Goal: Navigation & Orientation: Find specific page/section

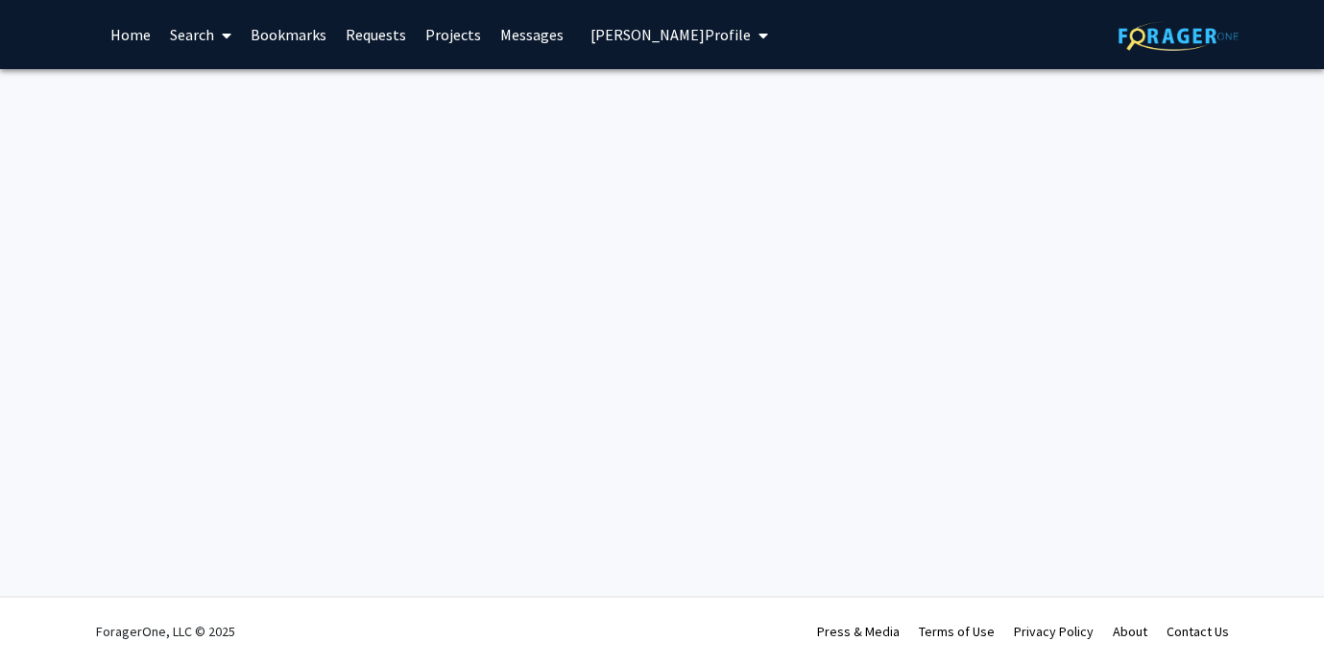
click at [1125, 38] on img at bounding box center [1179, 36] width 120 height 30
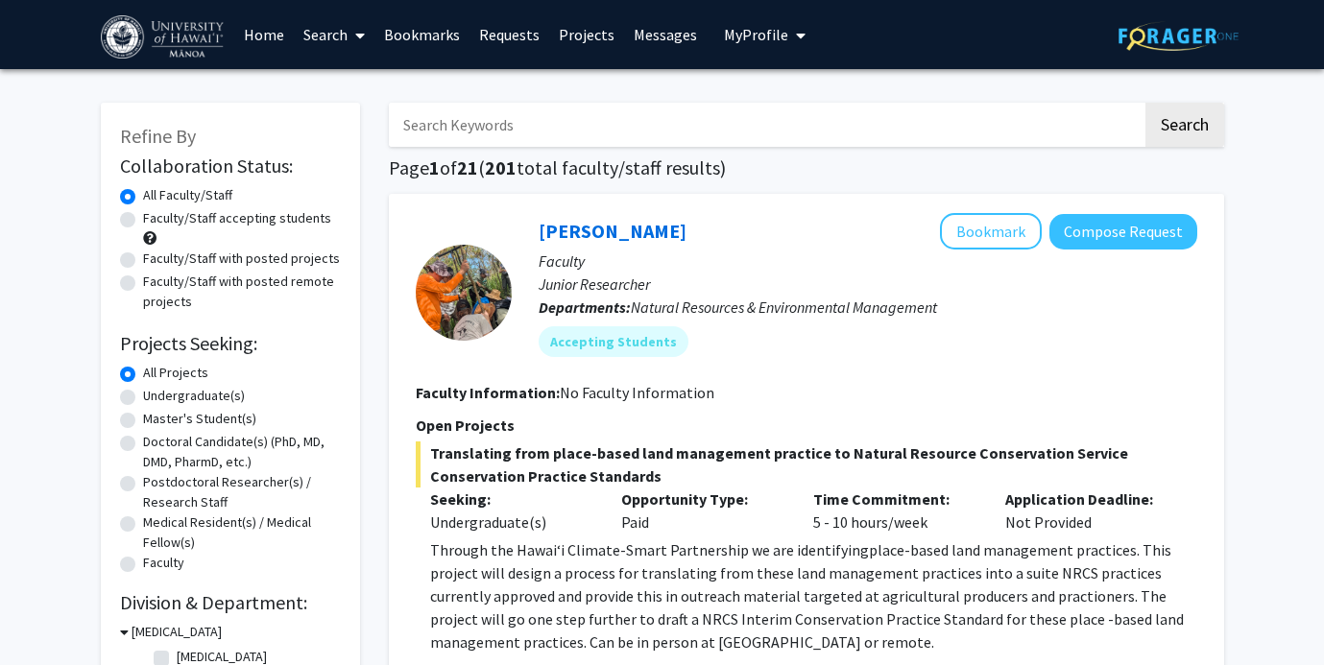
click at [796, 29] on icon "My profile dropdown to access profile and logout" at bounding box center [801, 35] width 10 height 15
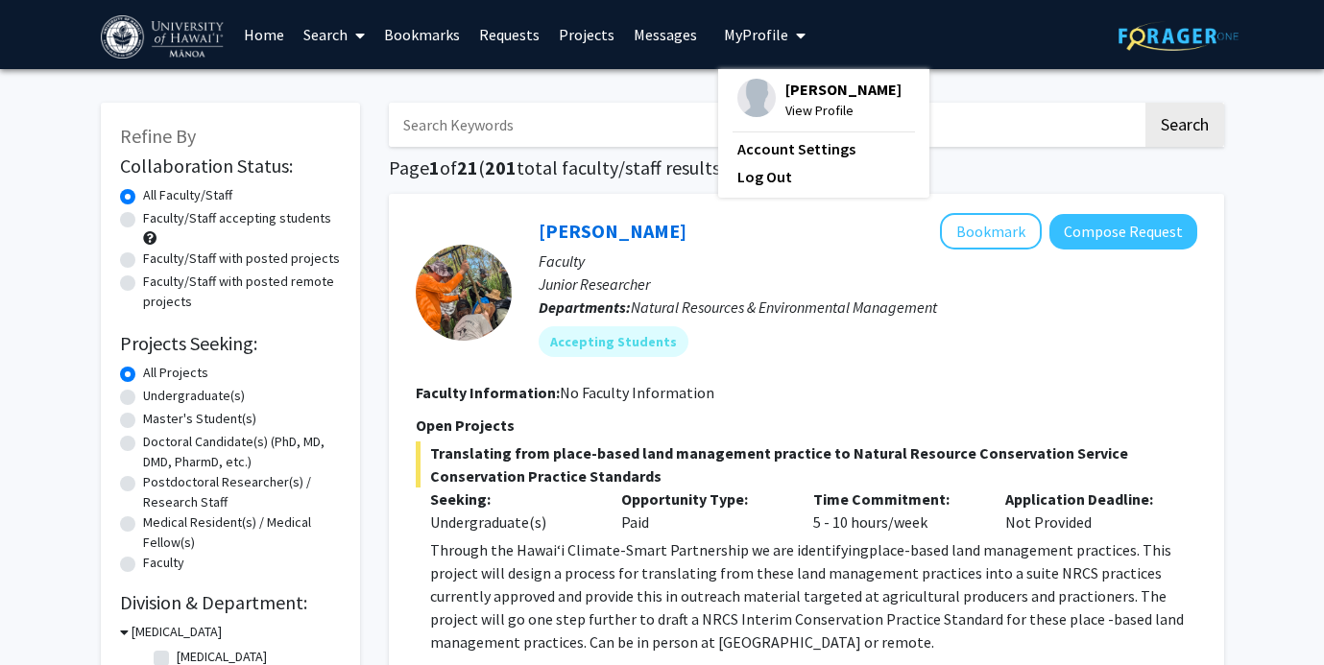
click at [788, 103] on span "View Profile" at bounding box center [843, 110] width 116 height 21
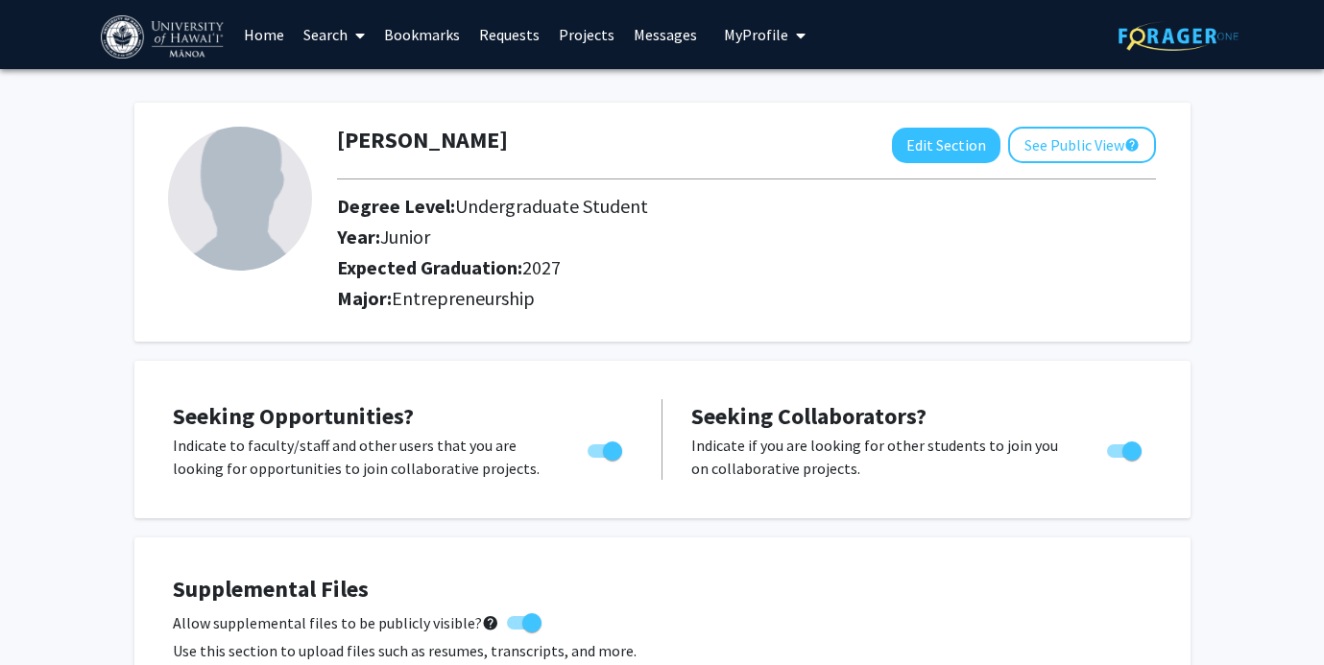
click at [649, 30] on link "Messages" at bounding box center [665, 34] width 83 height 67
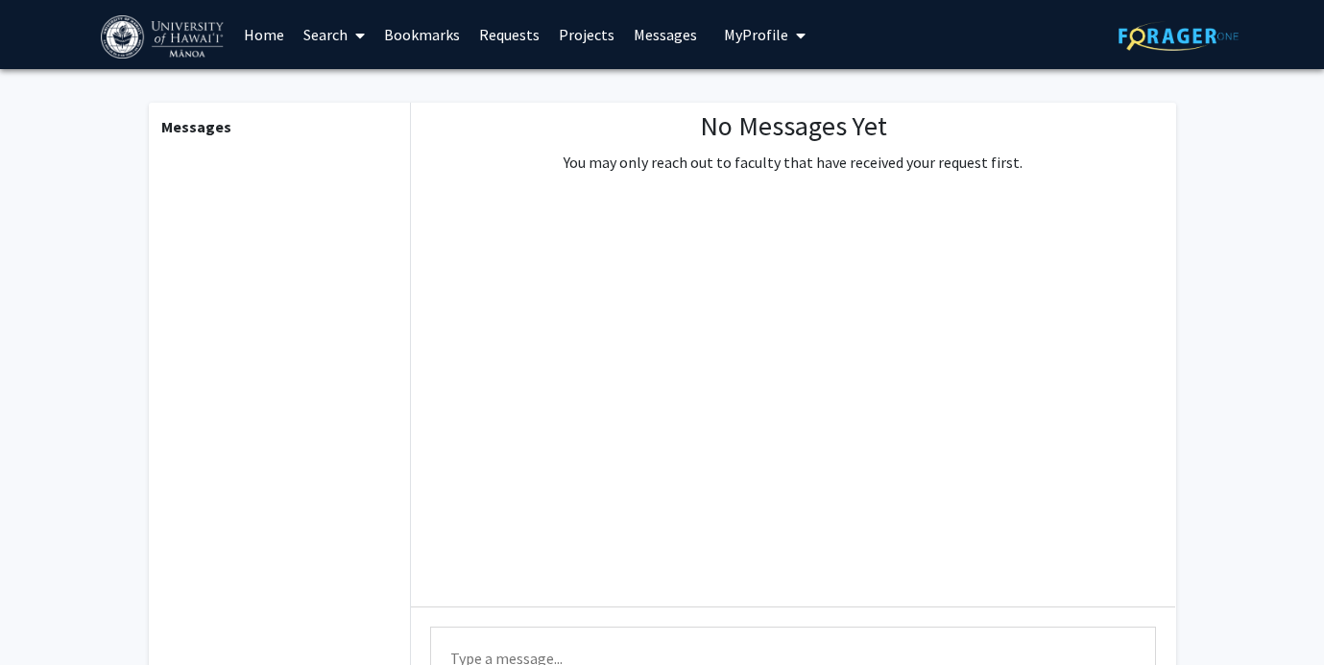
click at [507, 43] on link "Requests" at bounding box center [510, 34] width 80 height 67
